Goal: Task Accomplishment & Management: Use online tool/utility

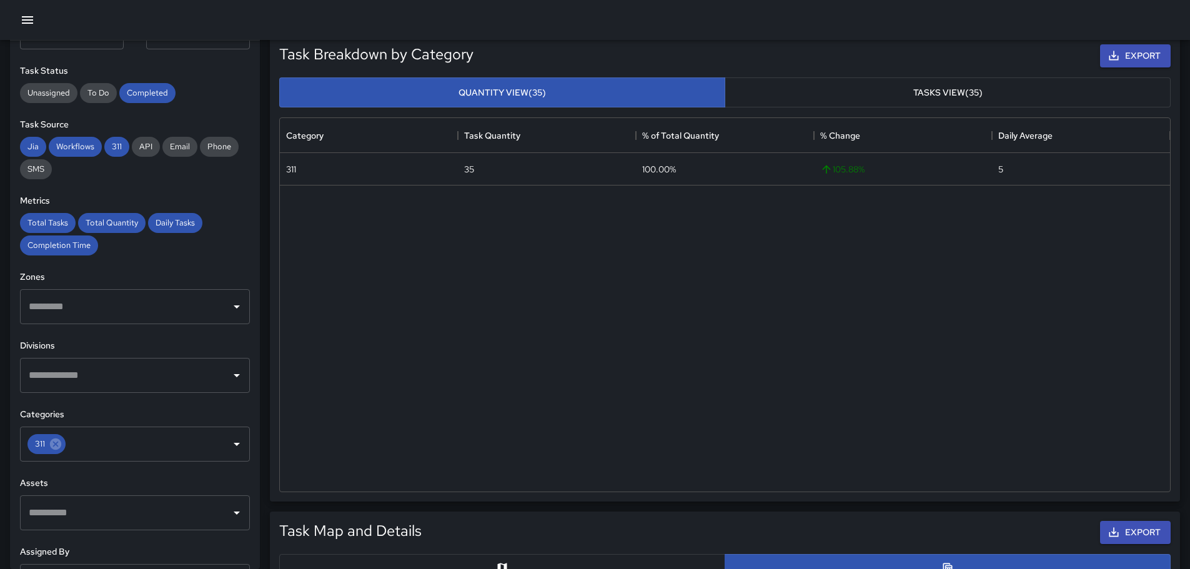
scroll to position [125, 0]
click at [61, 441] on icon at bounding box center [55, 442] width 11 height 11
click at [66, 442] on input "text" at bounding box center [126, 443] width 200 height 24
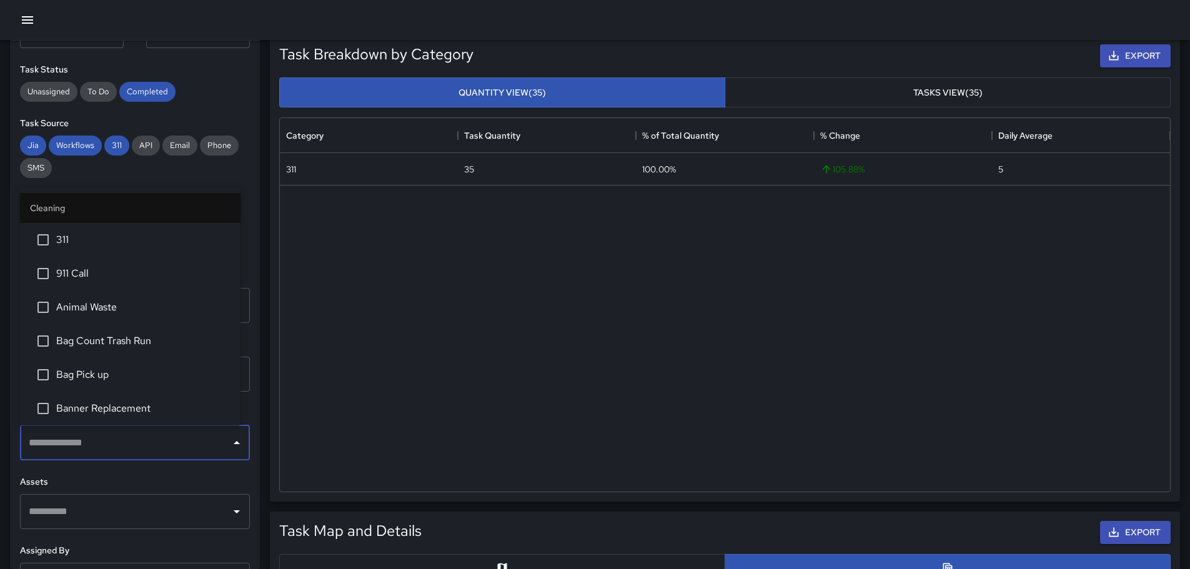
scroll to position [62, 0]
click at [127, 346] on span "Banner Replacement" at bounding box center [143, 345] width 174 height 15
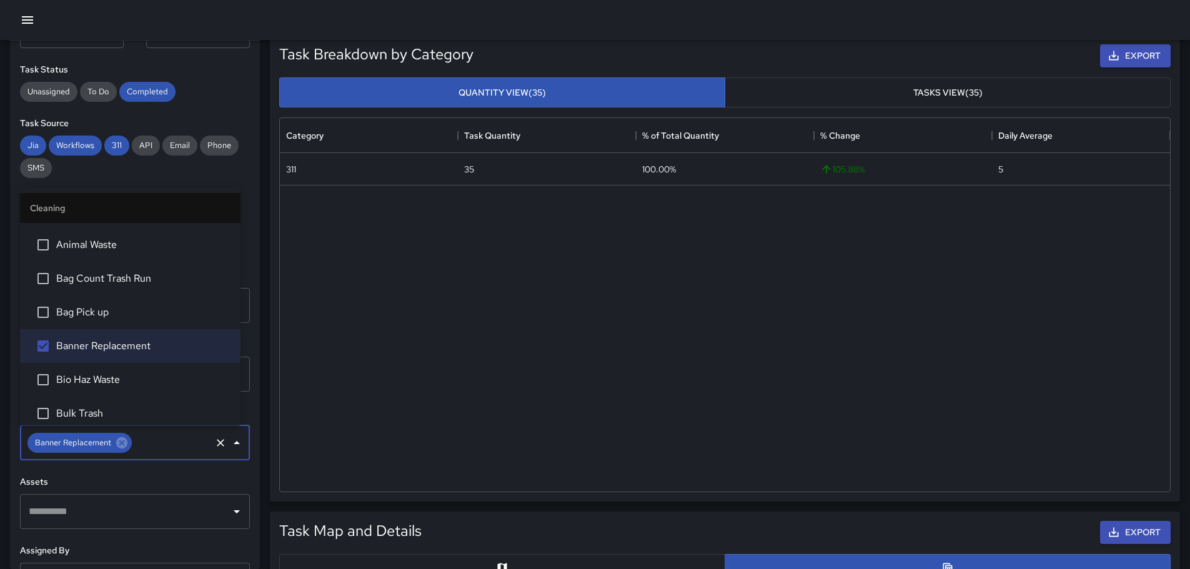
click at [223, 478] on h6 "Assets" at bounding box center [135, 482] width 230 height 14
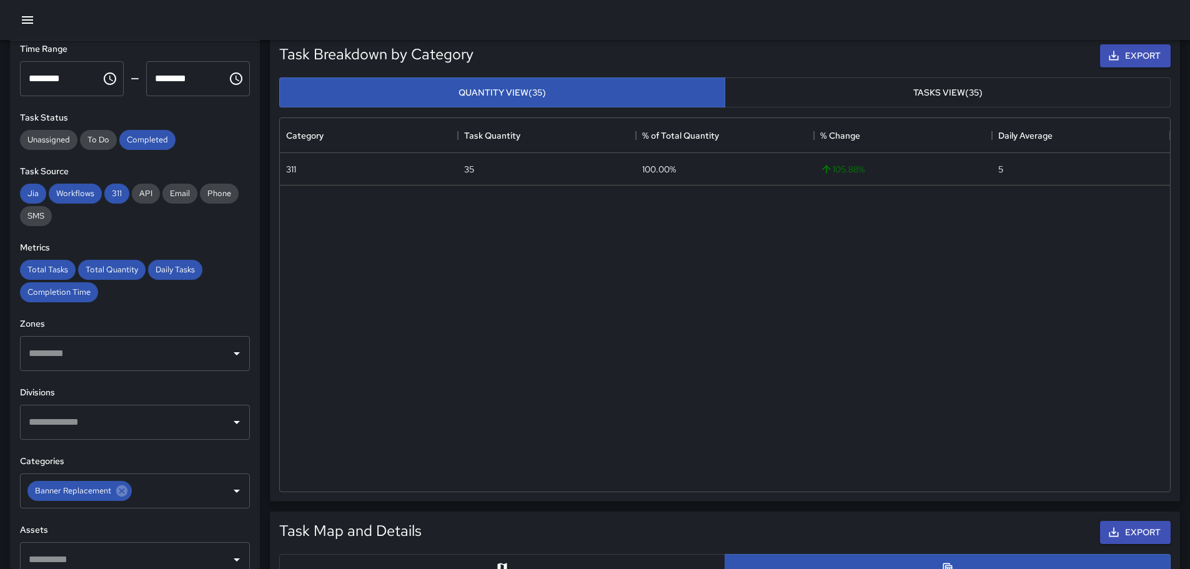
scroll to position [0, 0]
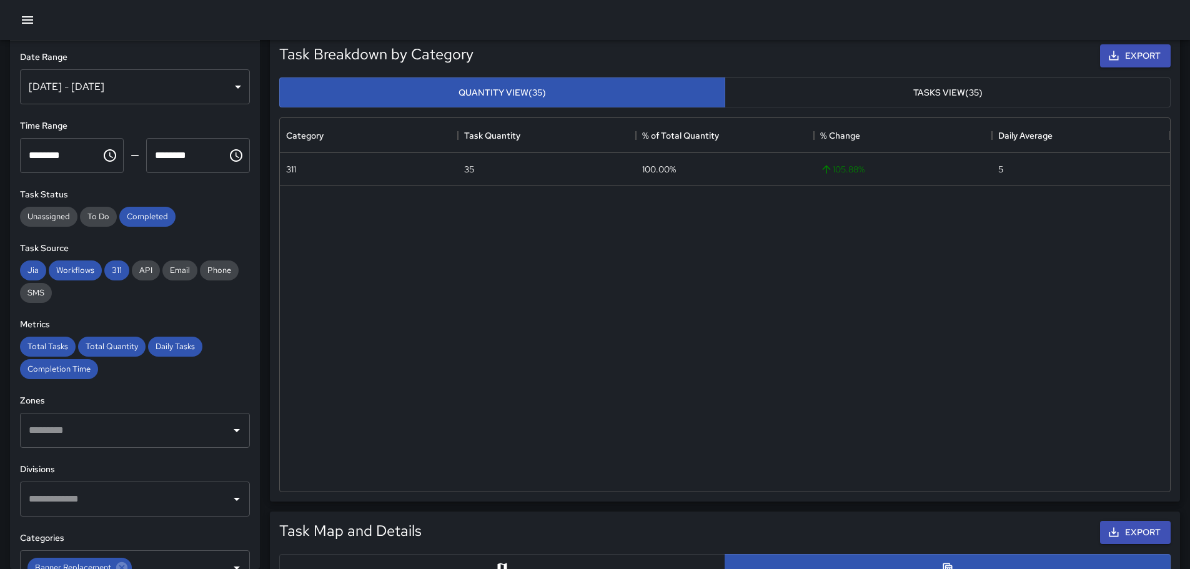
click at [135, 78] on div "[DATE] - [DATE]" at bounding box center [135, 86] width 230 height 35
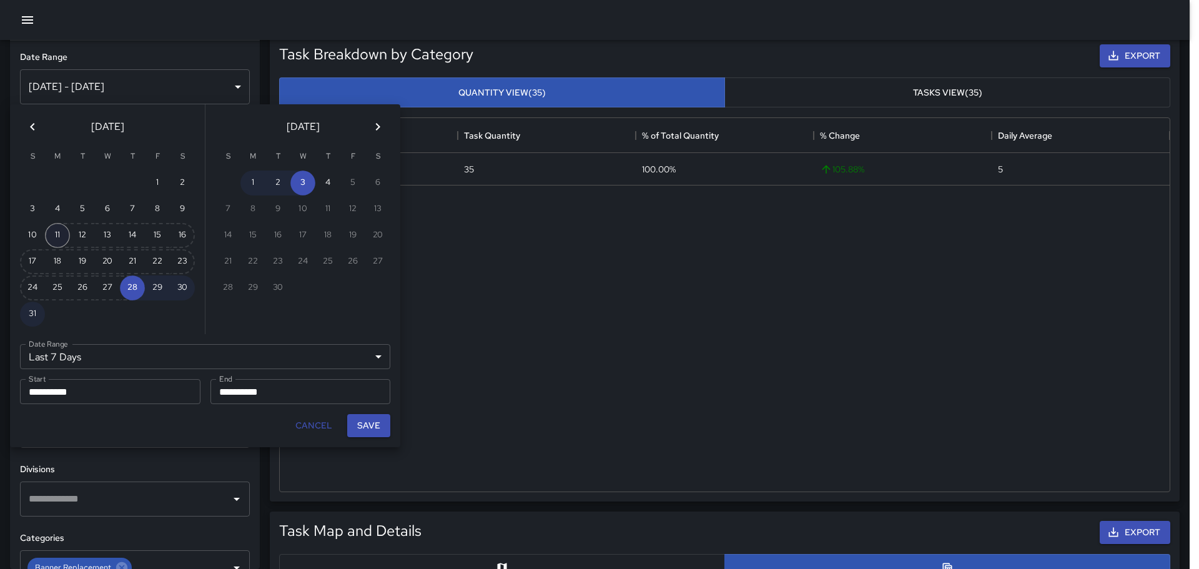
click at [50, 232] on button "11" at bounding box center [57, 235] width 25 height 25
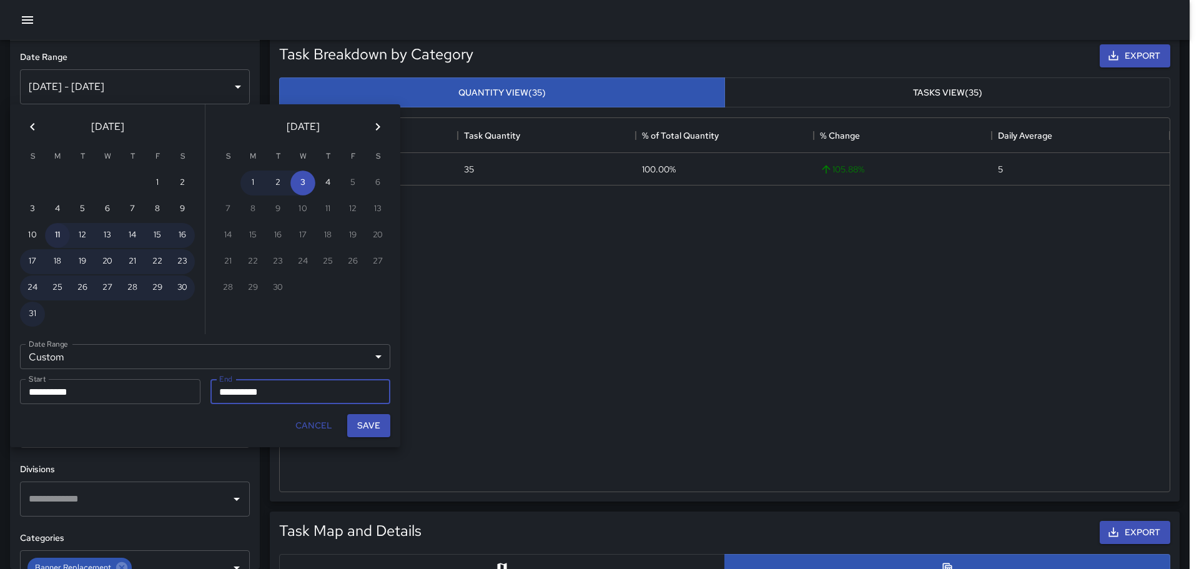
type input "******"
type input "**********"
click at [380, 430] on button "Save" at bounding box center [368, 425] width 43 height 23
type input "**********"
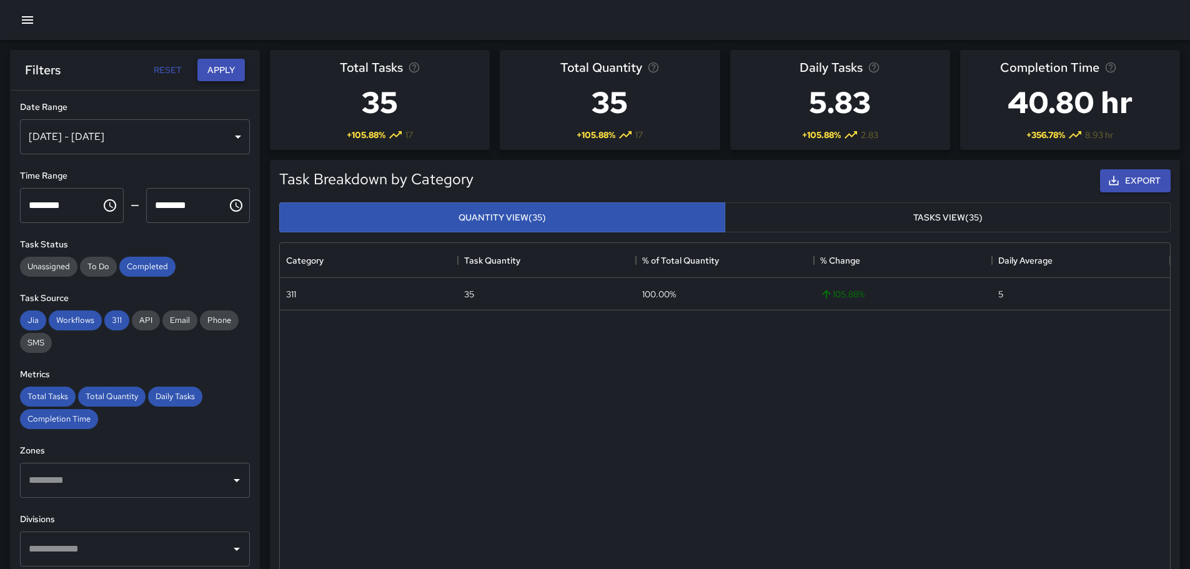
click at [212, 69] on button "Apply" at bounding box center [220, 70] width 47 height 23
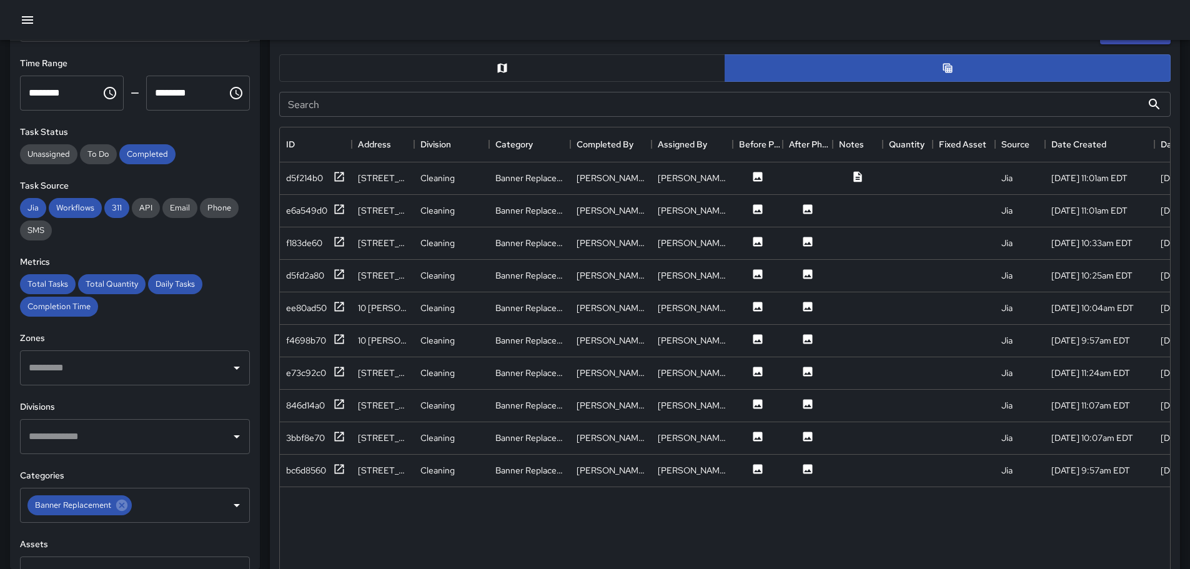
scroll to position [456, 881]
click at [304, 474] on div "bc6d8560" at bounding box center [306, 470] width 40 height 12
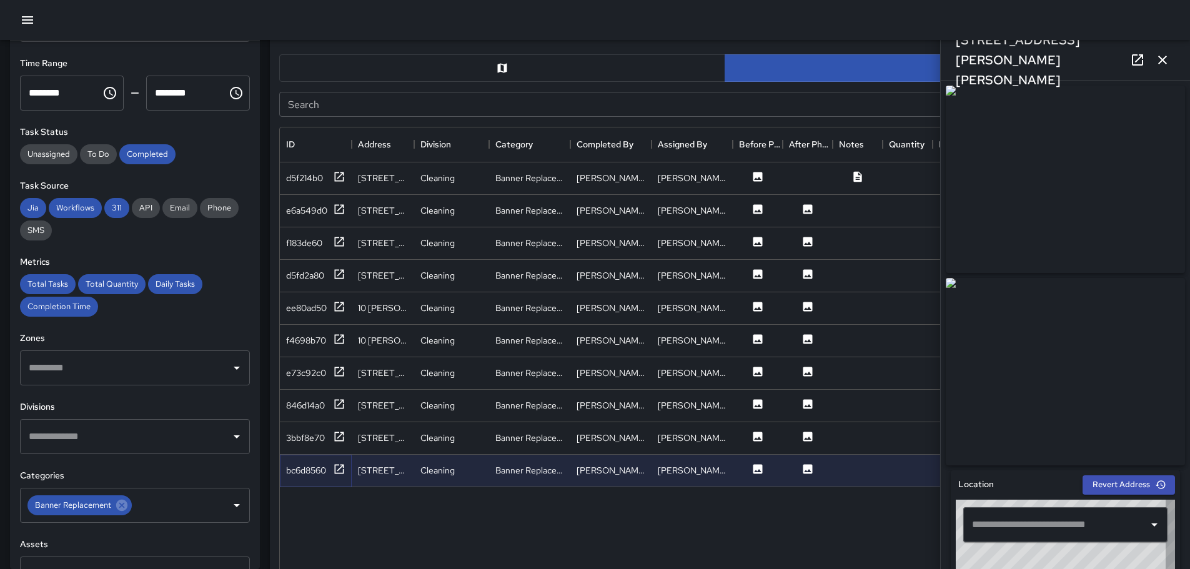
type input "**********"
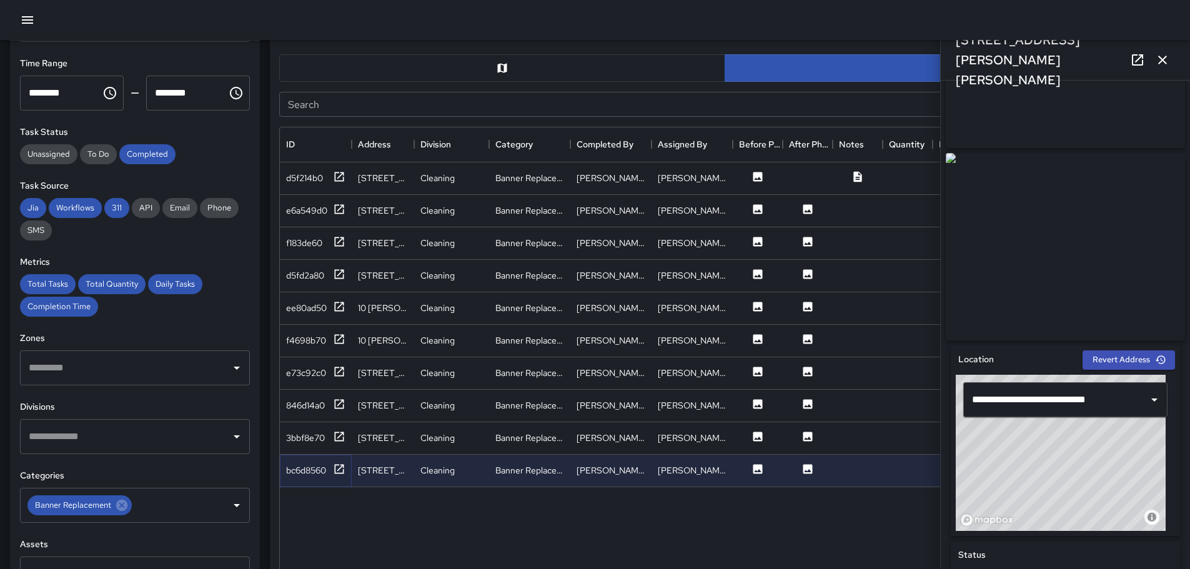
scroll to position [187, 0]
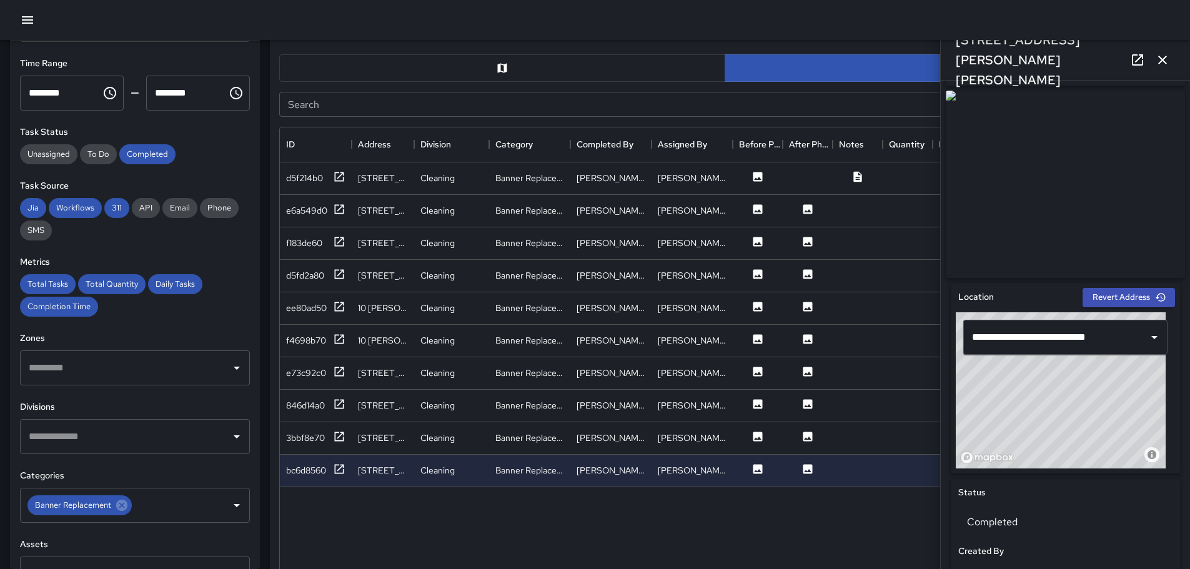
drag, startPoint x: 1044, startPoint y: 410, endPoint x: 1089, endPoint y: 443, distance: 55.5
click at [1089, 443] on div "© Mapbox © OpenStreetMap Improve this map" at bounding box center [1060, 390] width 210 height 156
drag, startPoint x: 1067, startPoint y: 435, endPoint x: 1024, endPoint y: 440, distance: 43.3
click at [1024, 440] on div "© Mapbox © OpenStreetMap Improve this map" at bounding box center [1060, 390] width 210 height 156
drag, startPoint x: 1045, startPoint y: 433, endPoint x: 1002, endPoint y: 447, distance: 45.0
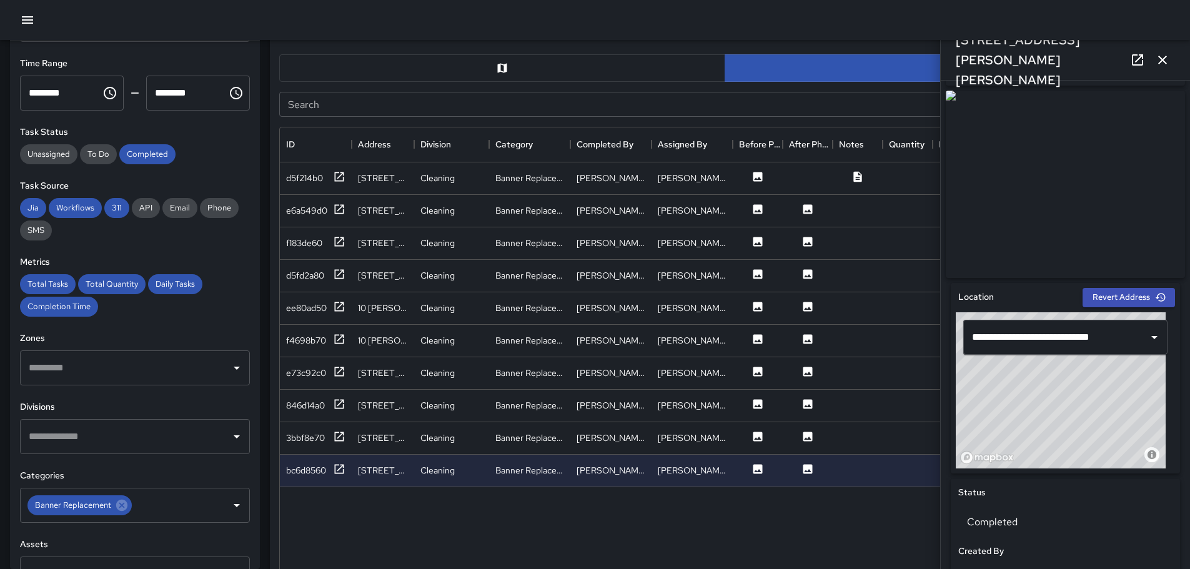
click at [1002, 447] on div "© Mapbox © OpenStreetMap Improve this map" at bounding box center [1060, 390] width 210 height 156
drag, startPoint x: 1125, startPoint y: 421, endPoint x: 1129, endPoint y: 402, distance: 19.7
click at [1129, 402] on div "© Mapbox © OpenStreetMap Improve this map" at bounding box center [1060, 390] width 210 height 156
drag, startPoint x: 1046, startPoint y: 408, endPoint x: 1134, endPoint y: 399, distance: 88.5
click at [1134, 399] on div "© Mapbox © OpenStreetMap Improve this map" at bounding box center [1060, 390] width 210 height 156
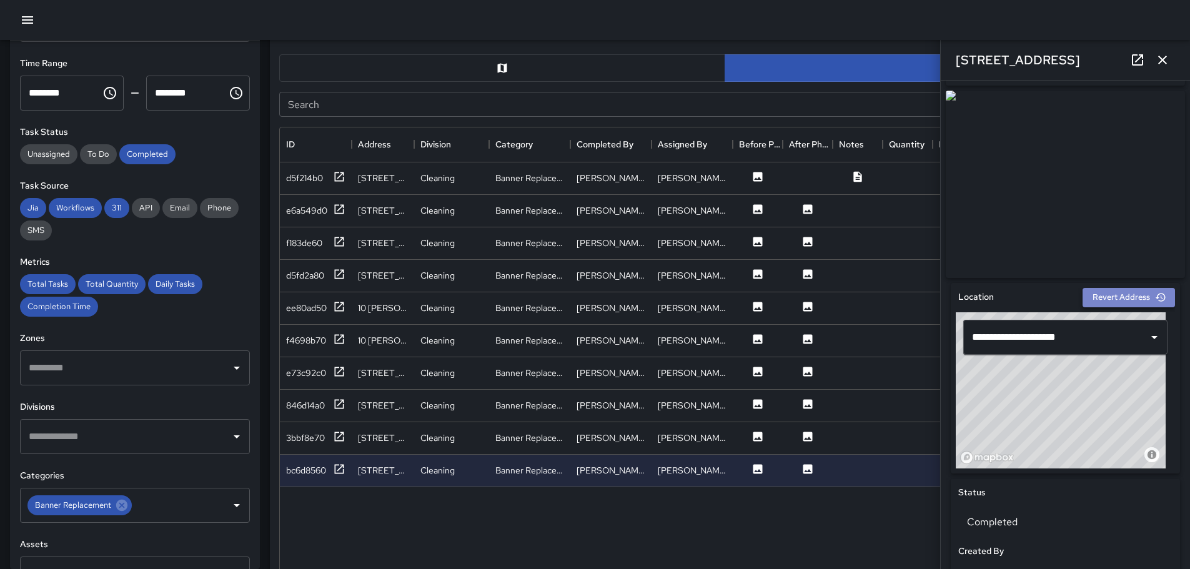
click at [1121, 306] on button "Revert Address" at bounding box center [1128, 297] width 92 height 19
type input "**********"
click at [325, 434] on div "3bbf8e70" at bounding box center [305, 438] width 39 height 12
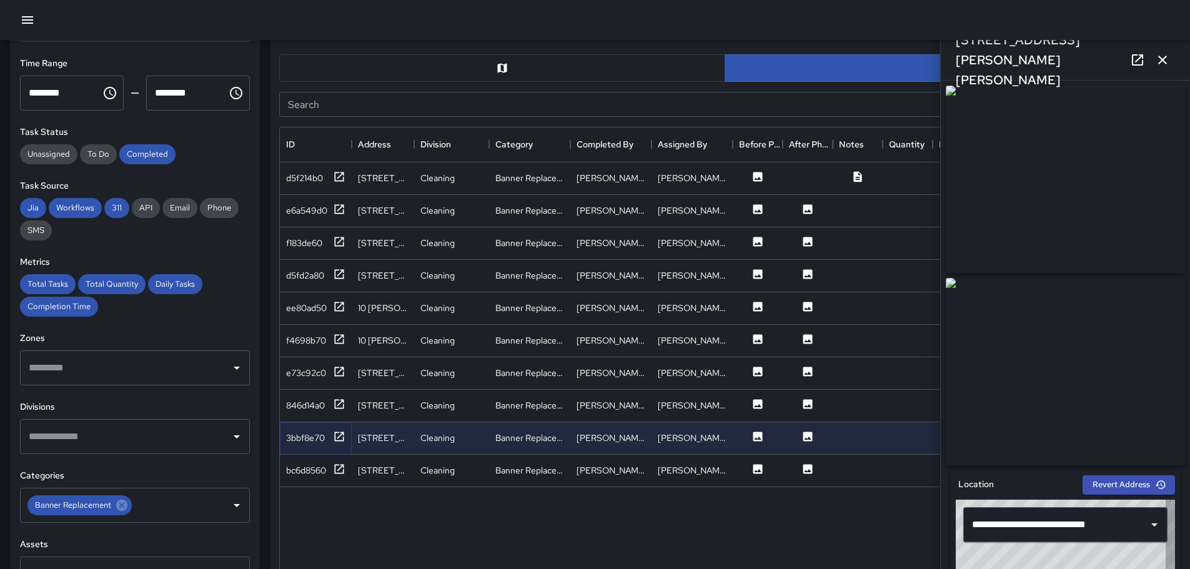
type input "**********"
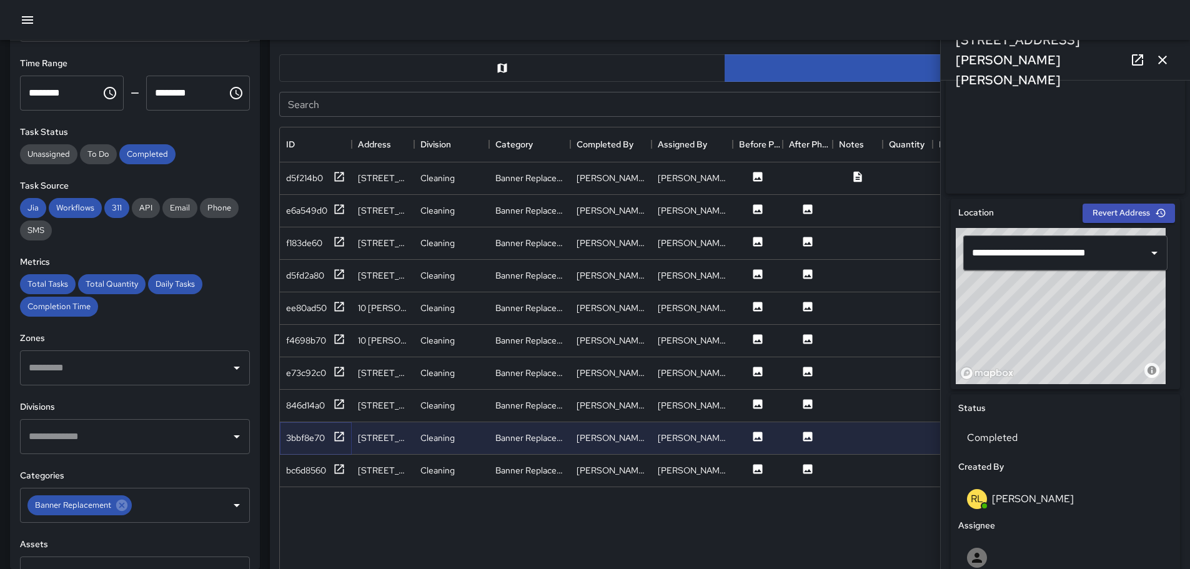
scroll to position [312, 0]
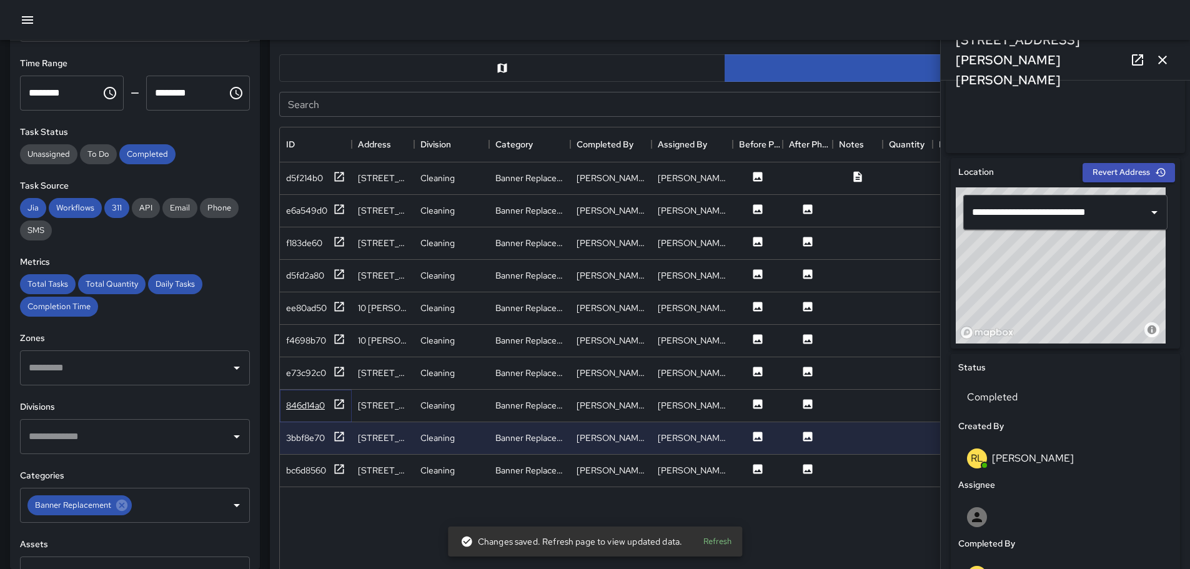
click at [303, 406] on div "846d14a0" at bounding box center [305, 405] width 39 height 12
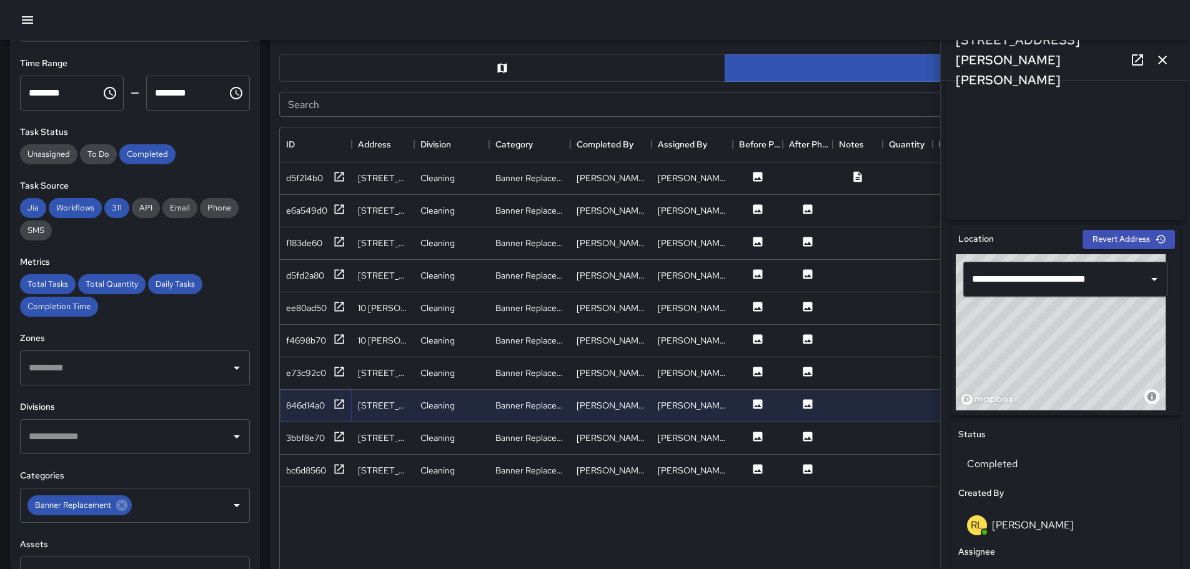
scroll to position [250, 0]
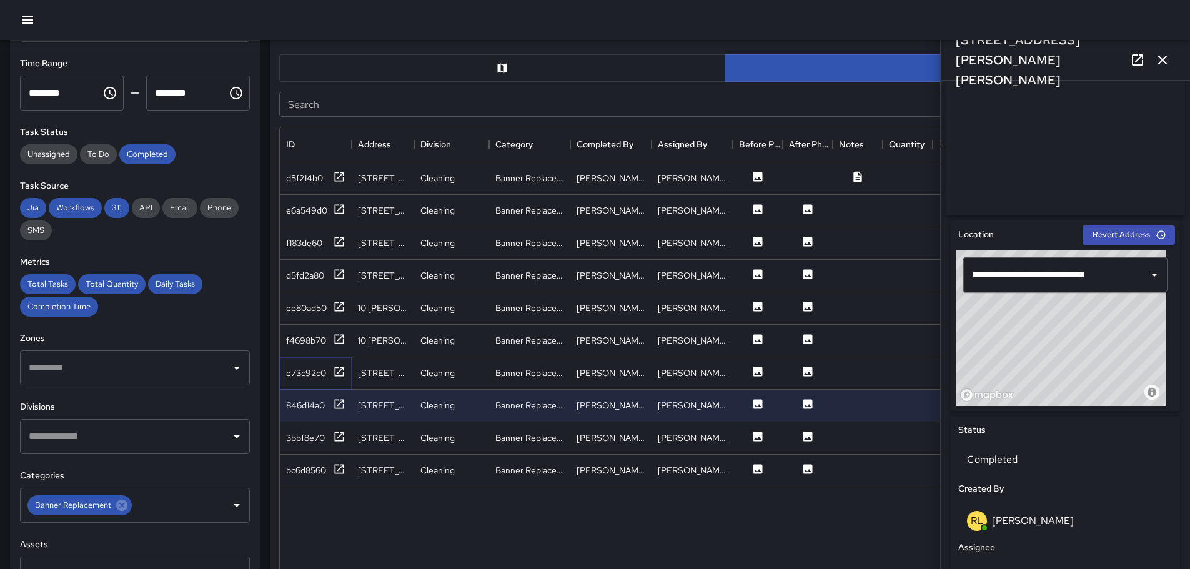
click at [310, 368] on div "e73c92c0" at bounding box center [306, 373] width 40 height 12
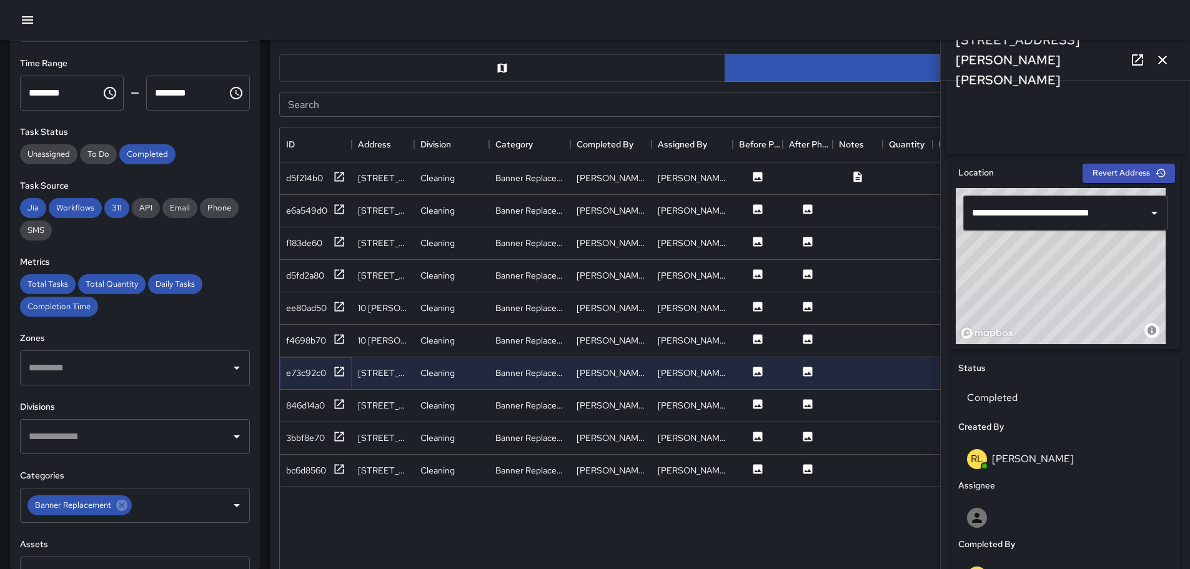
scroll to position [312, 0]
click at [292, 338] on div "f4698b70" at bounding box center [306, 340] width 40 height 12
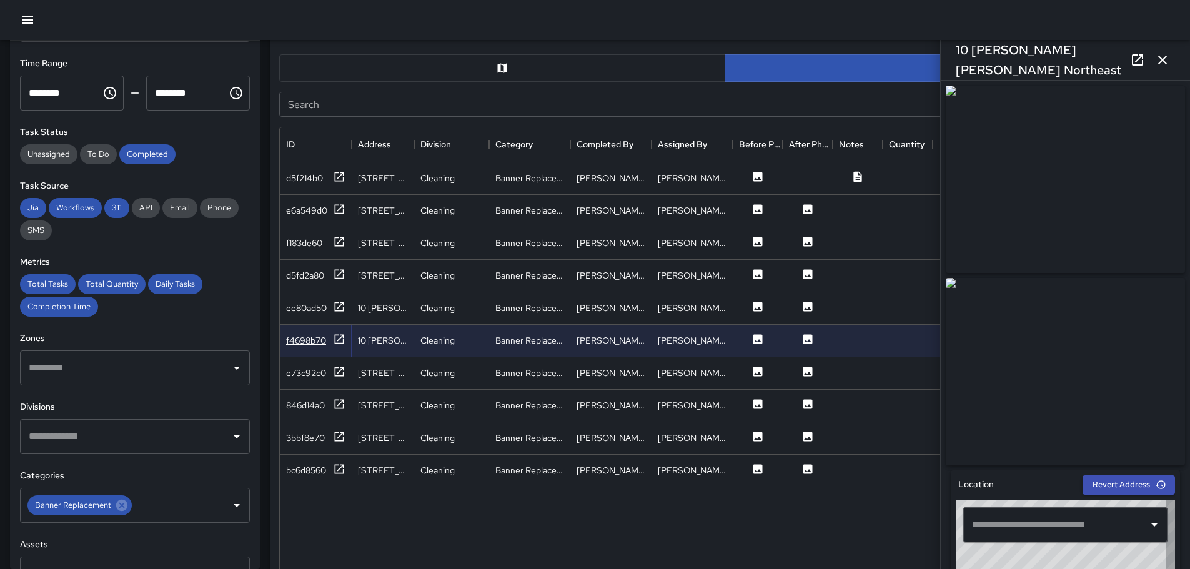
type input "**********"
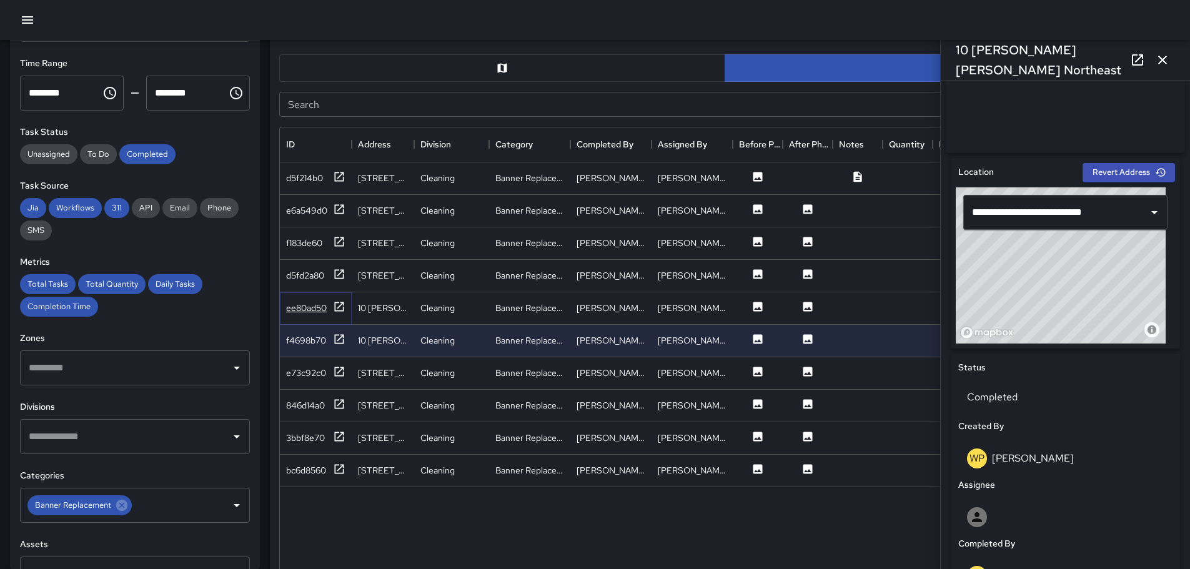
click at [297, 307] on div "ee80ad50" at bounding box center [306, 308] width 41 height 12
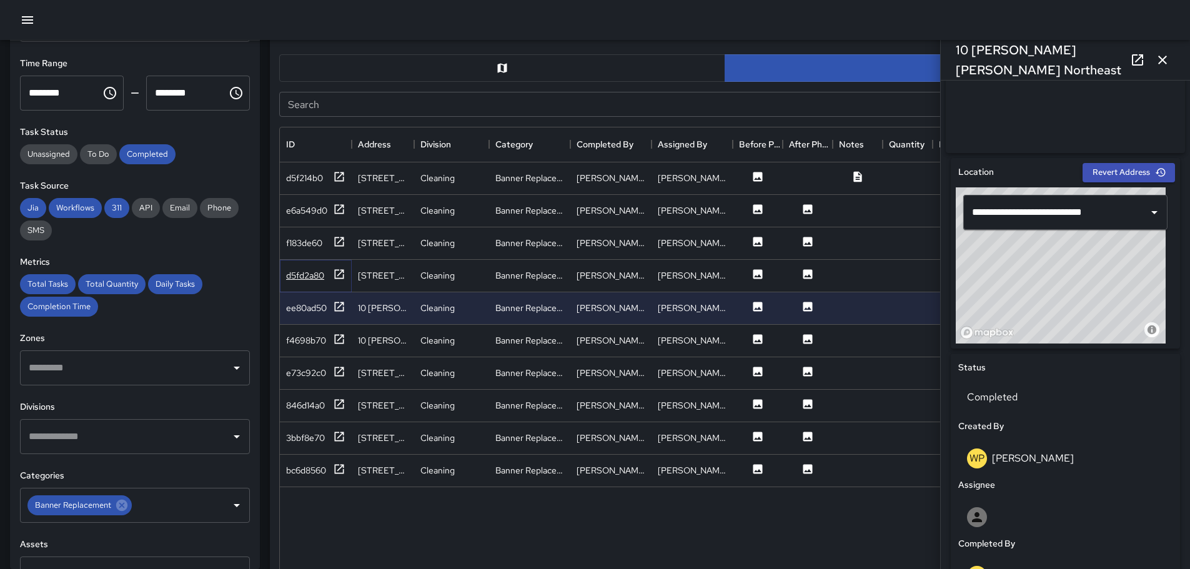
click at [308, 268] on div "d5fd2a80" at bounding box center [315, 276] width 59 height 16
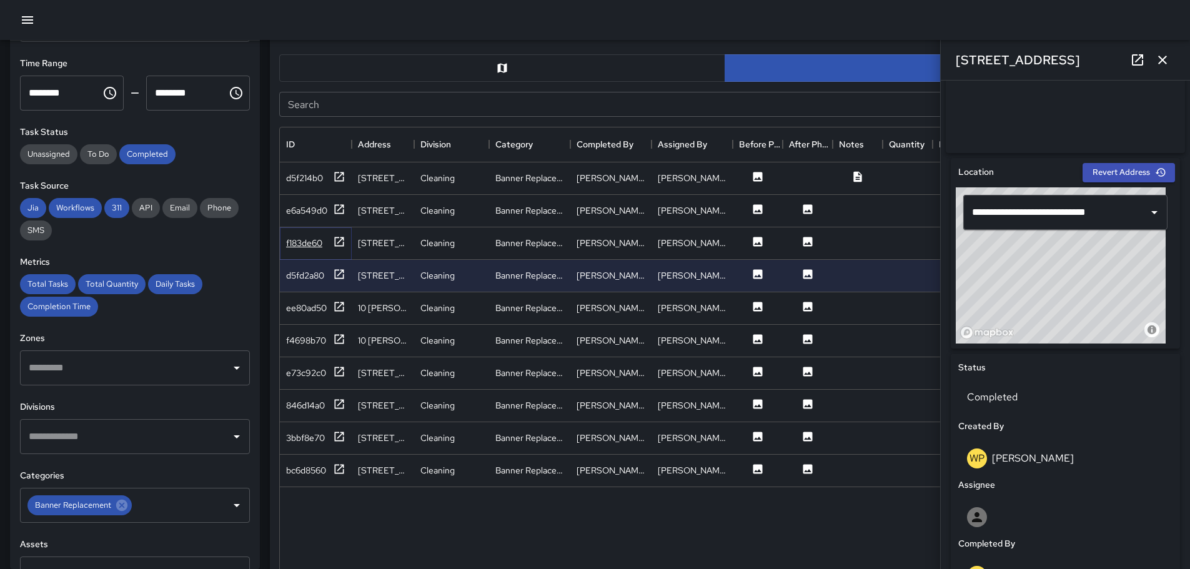
click at [297, 241] on div "f183de60" at bounding box center [304, 243] width 36 height 12
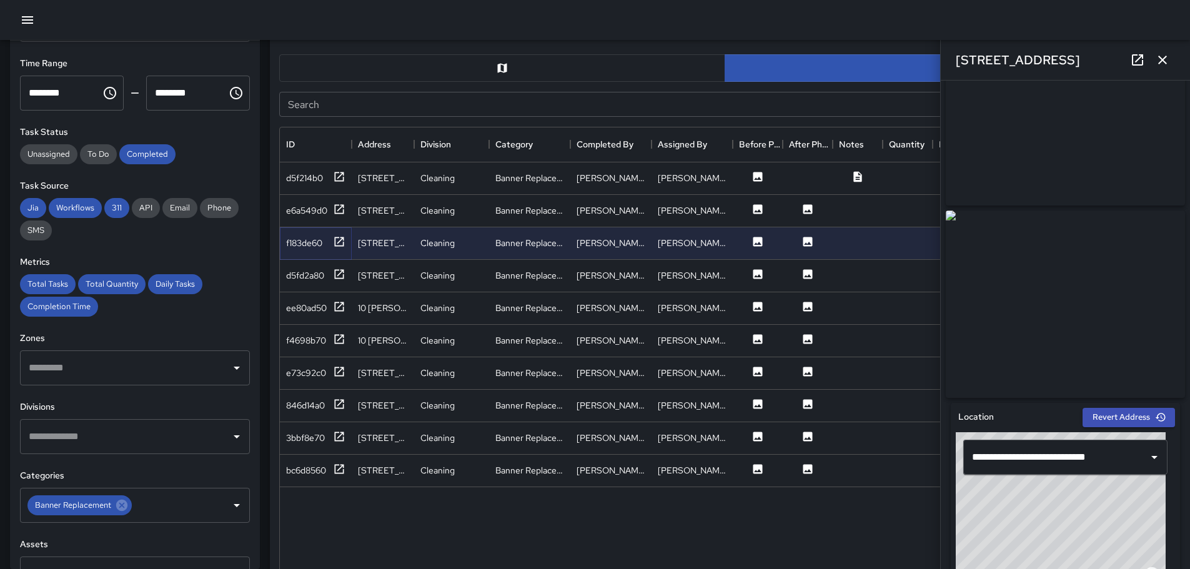
scroll to position [250, 0]
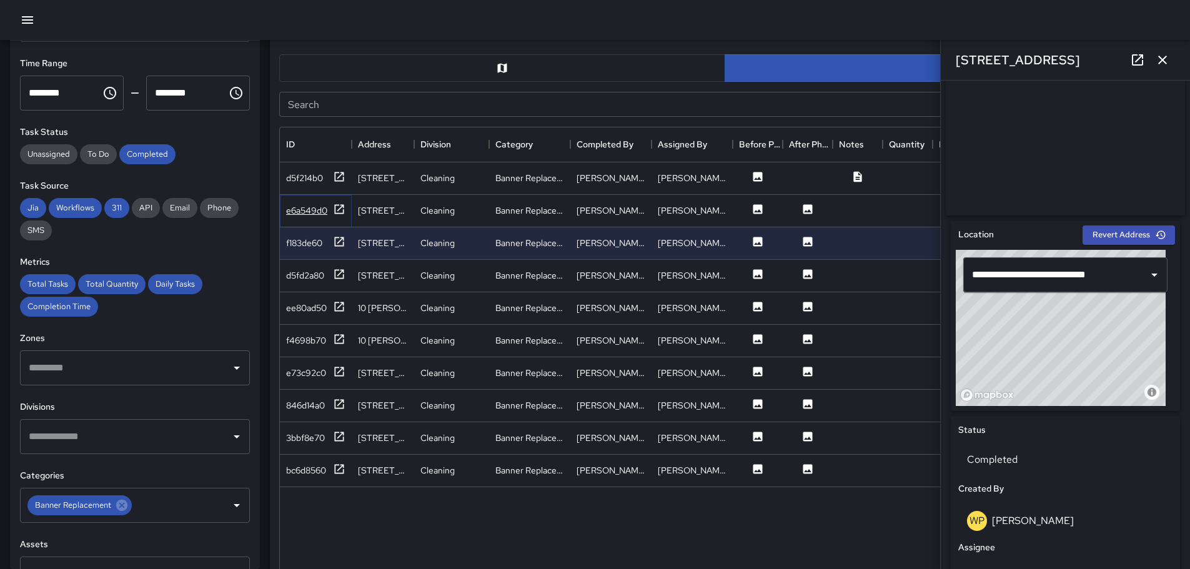
click at [307, 213] on div "e6a549d0" at bounding box center [306, 210] width 41 height 12
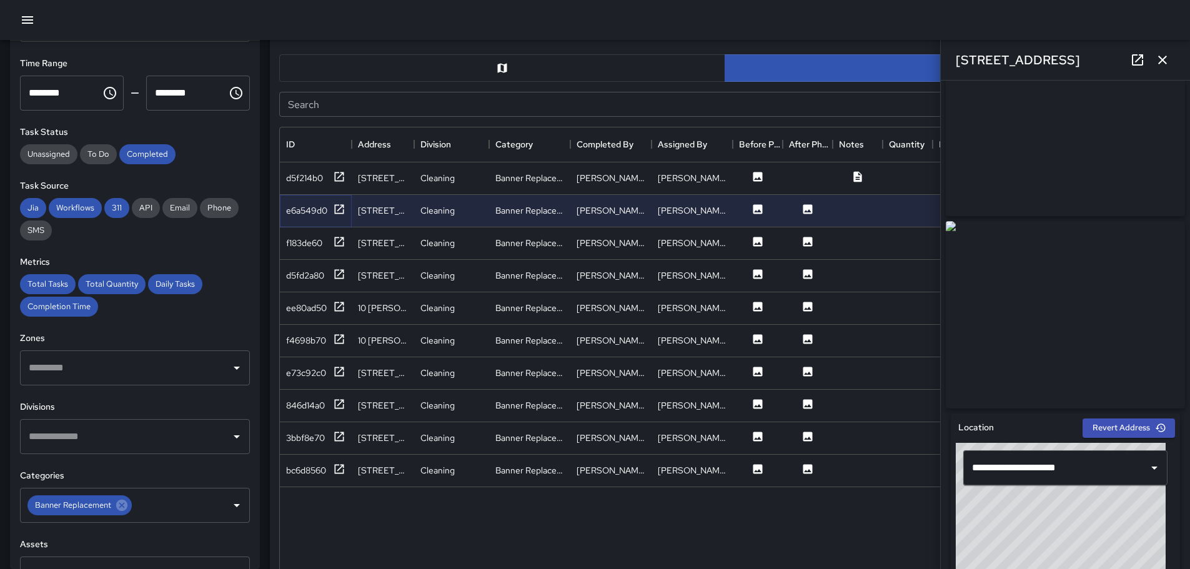
scroll to position [0, 0]
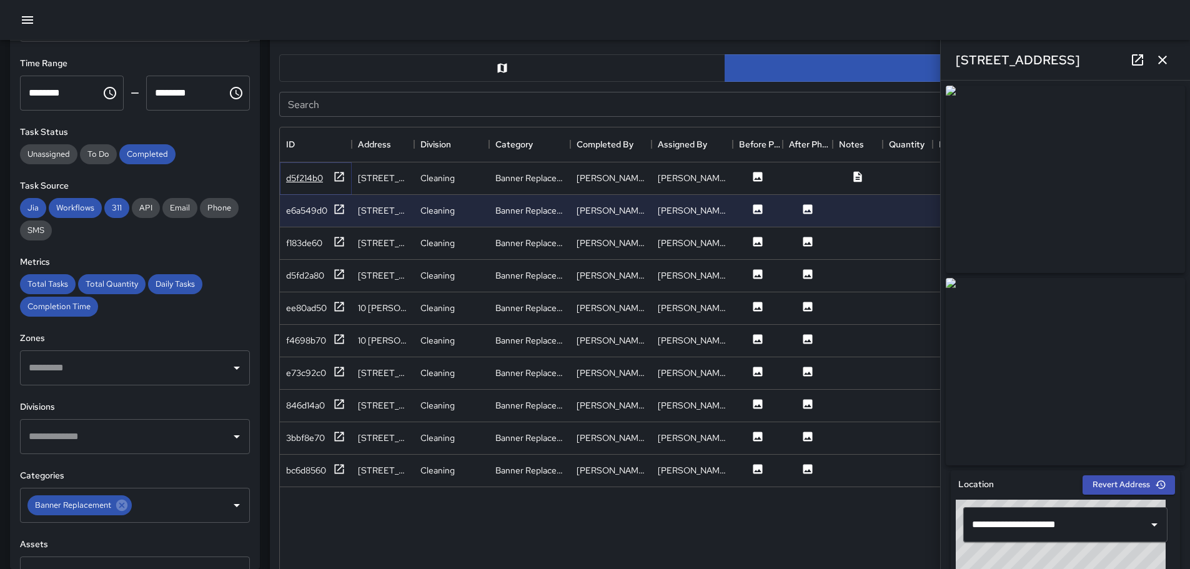
click at [302, 182] on div "d5f214b0" at bounding box center [304, 178] width 37 height 12
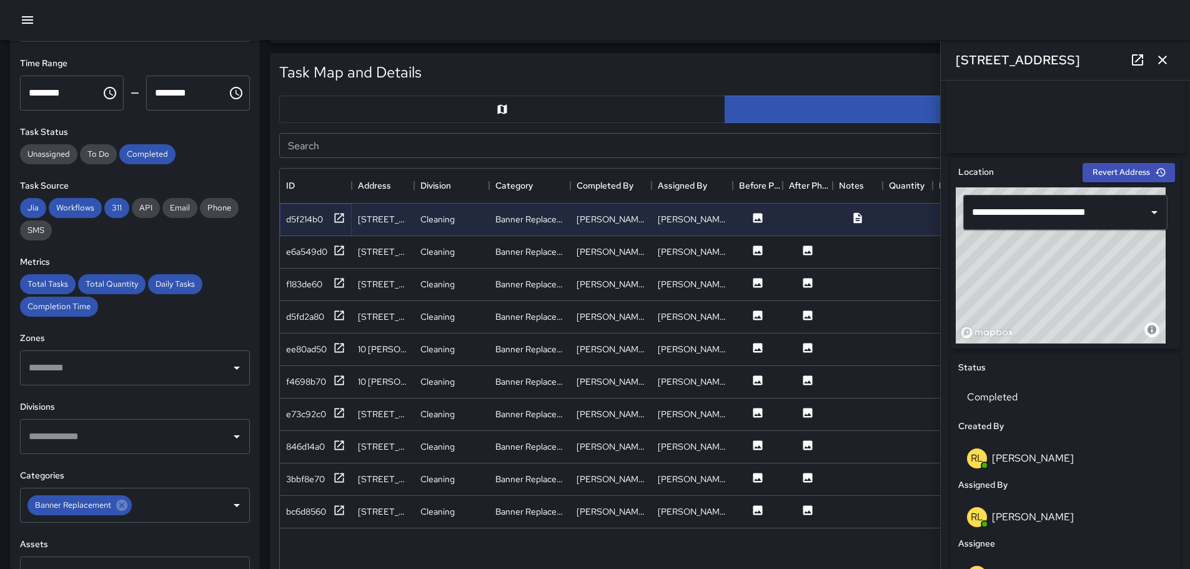
scroll to position [562, 0]
